Goal: Find specific page/section: Find specific page/section

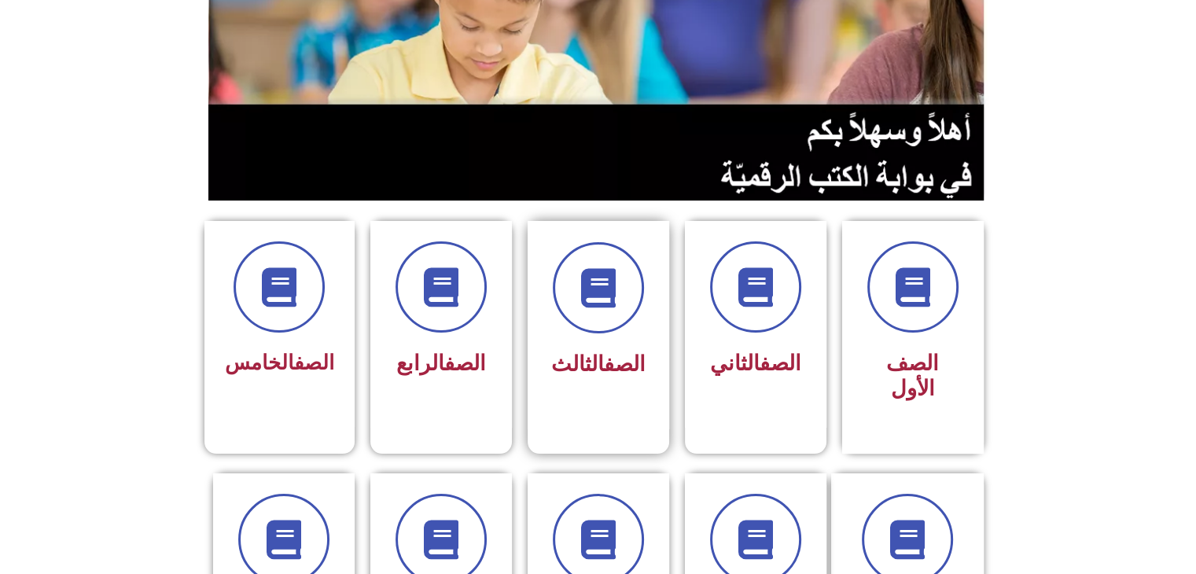
scroll to position [252, 0]
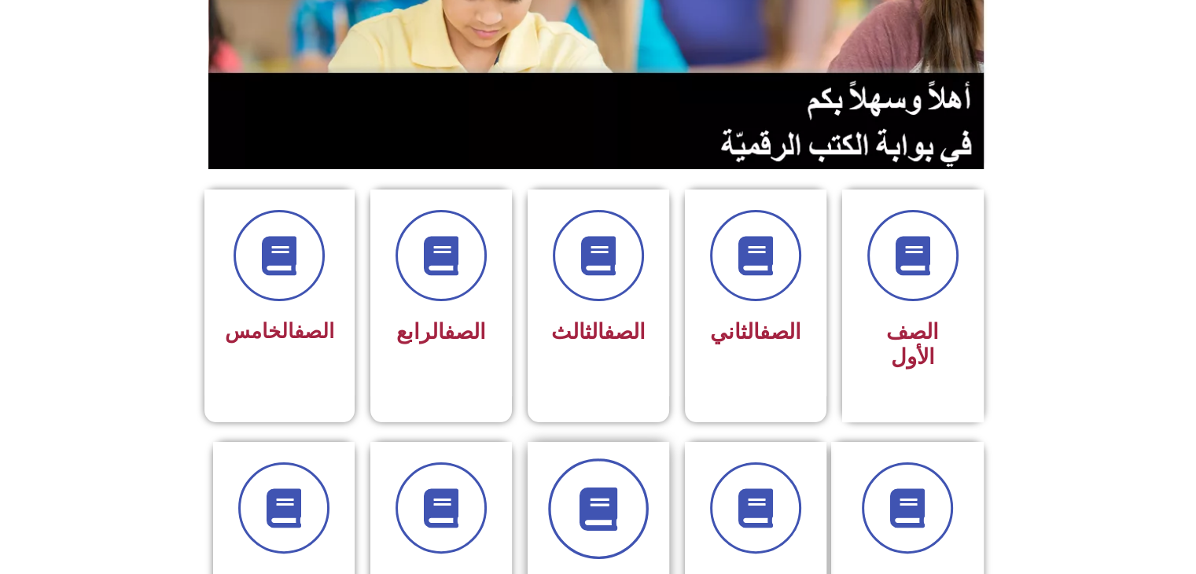
click at [566, 484] on span at bounding box center [598, 508] width 101 height 101
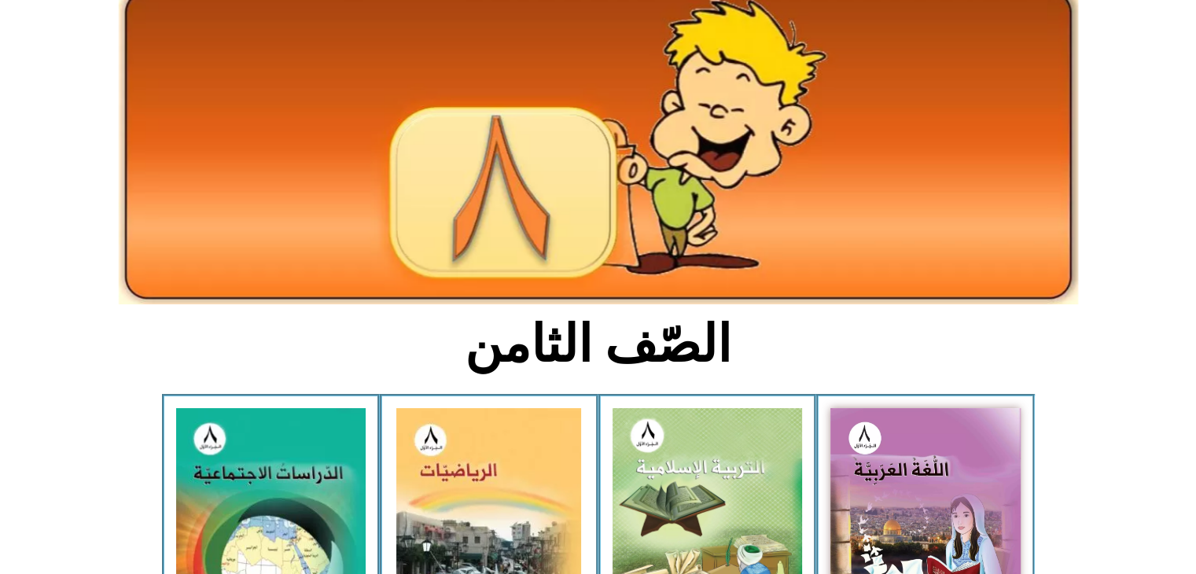
click at [566, 484] on img at bounding box center [488, 526] width 185 height 236
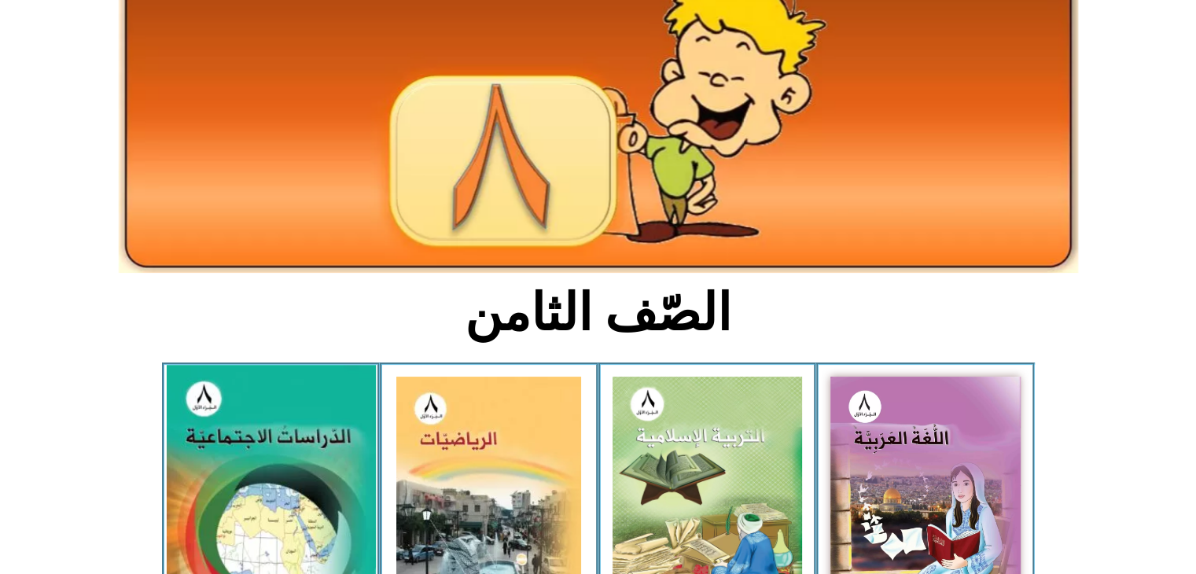
click at [238, 482] on img at bounding box center [270, 493] width 209 height 257
click at [243, 452] on img at bounding box center [270, 493] width 209 height 257
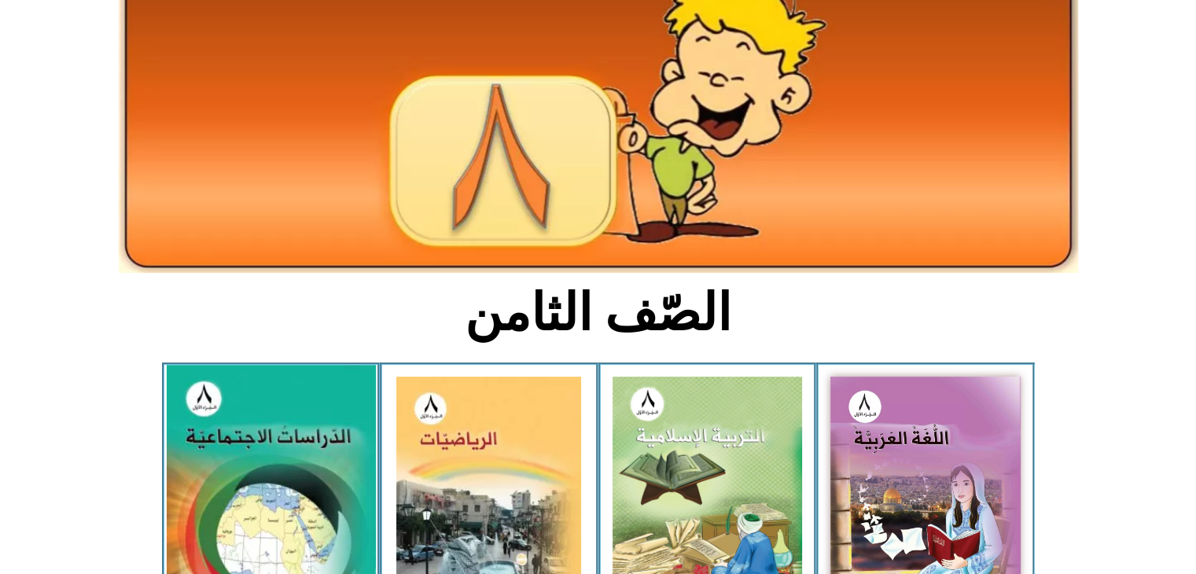
click at [242, 447] on img at bounding box center [270, 493] width 209 height 257
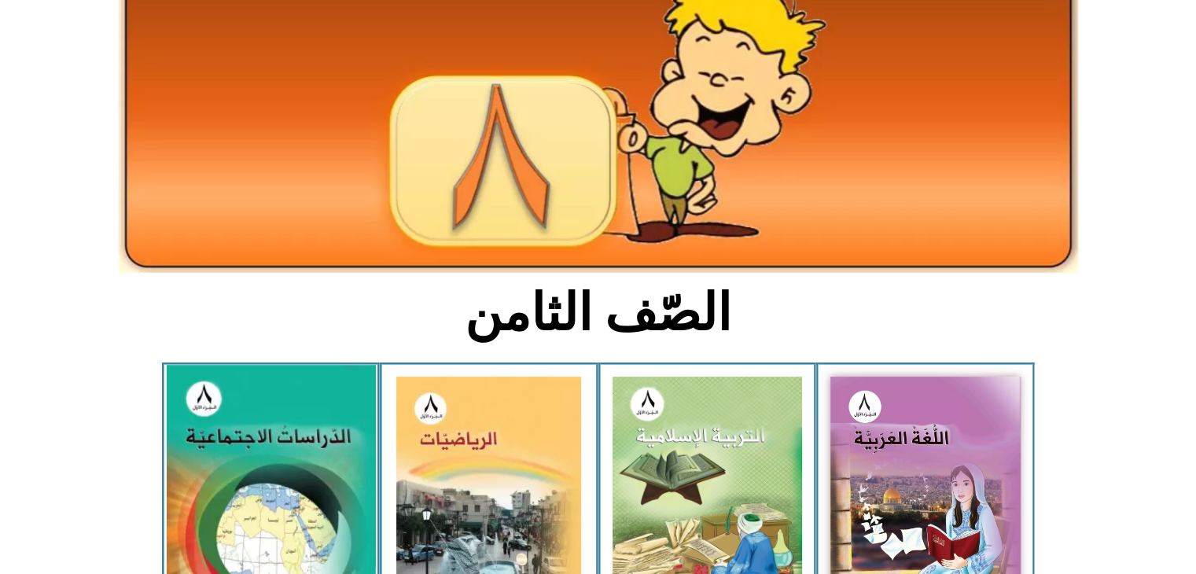
click at [242, 447] on img at bounding box center [270, 493] width 209 height 257
click at [271, 471] on img at bounding box center [270, 493] width 209 height 257
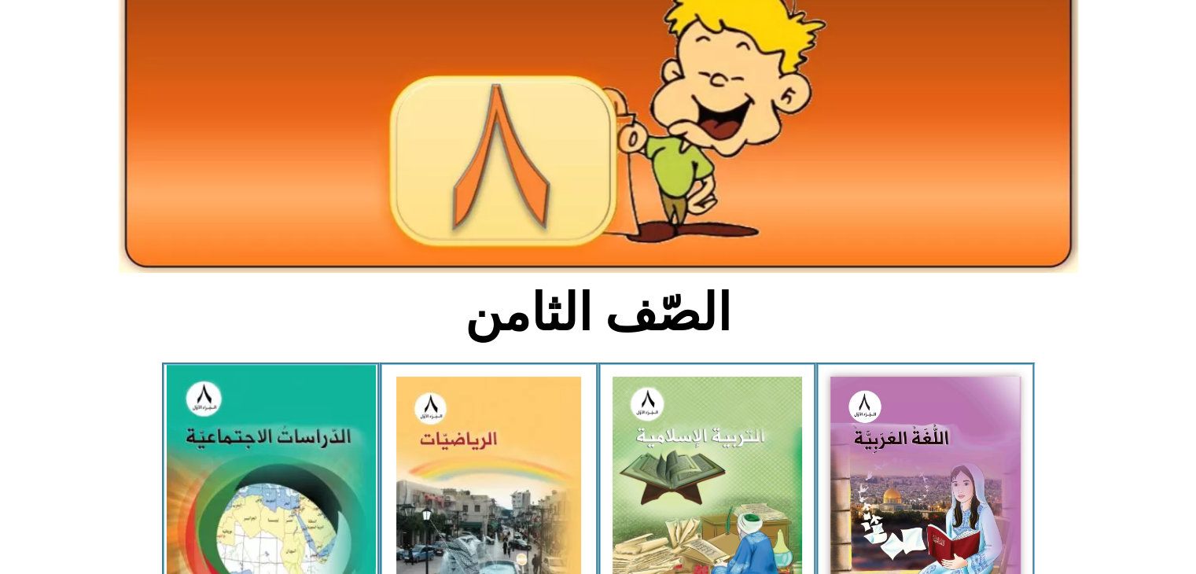
click at [271, 471] on img at bounding box center [270, 493] width 209 height 257
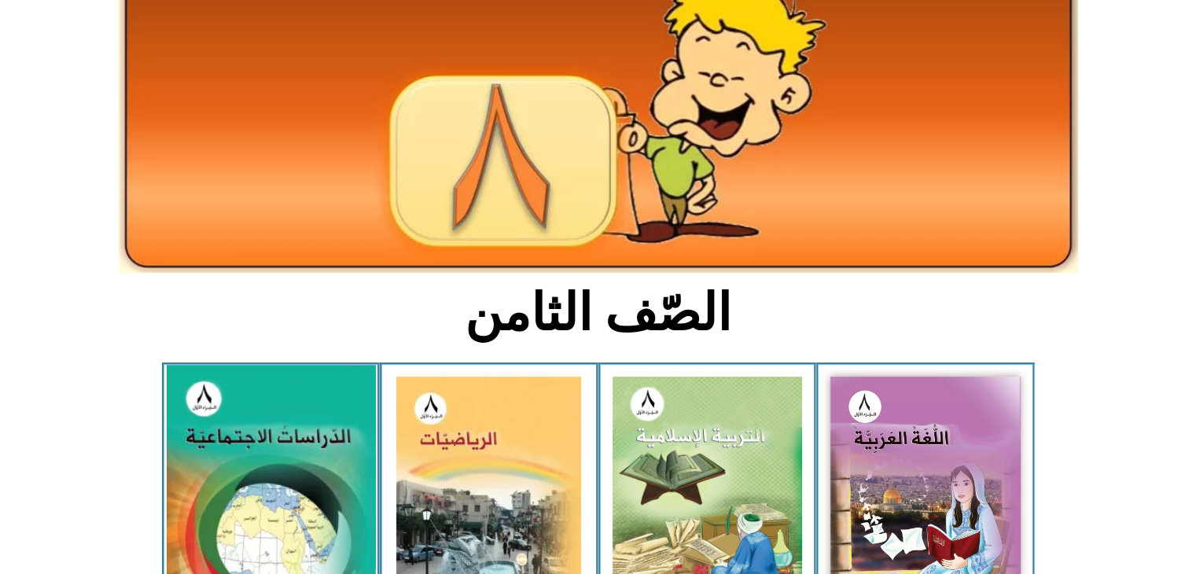
click at [271, 471] on img at bounding box center [270, 493] width 209 height 257
click at [260, 445] on img at bounding box center [270, 493] width 209 height 257
click at [323, 432] on img at bounding box center [270, 493] width 209 height 257
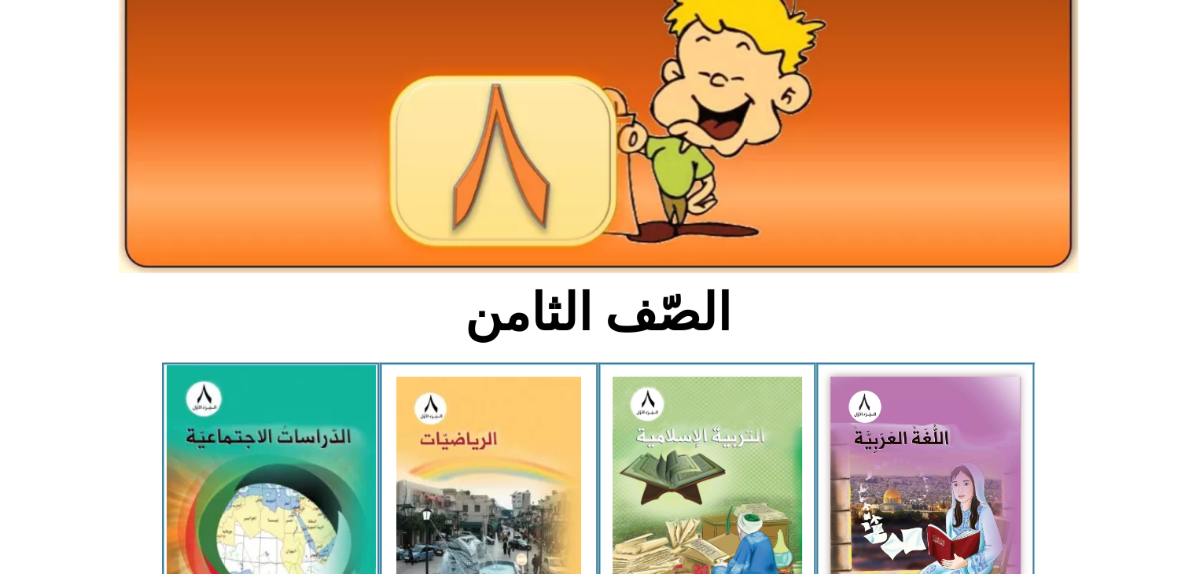
click at [323, 432] on img at bounding box center [270, 493] width 209 height 257
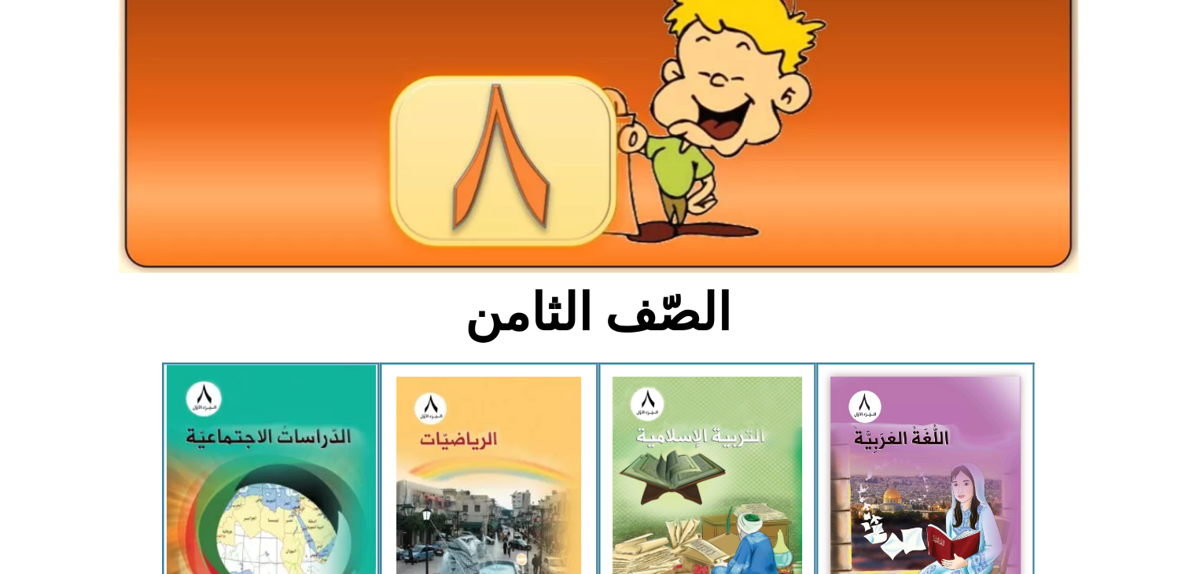
click at [323, 432] on img at bounding box center [270, 493] width 209 height 257
